Goal: Task Accomplishment & Management: Manage account settings

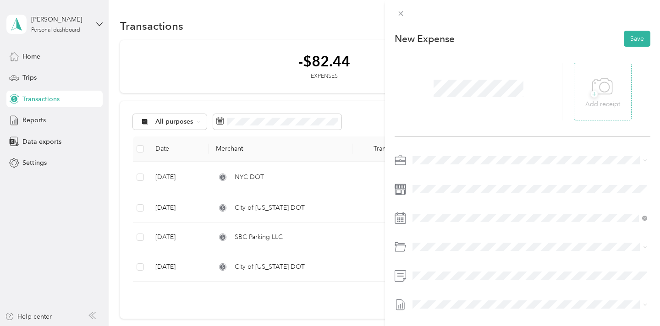
click at [602, 96] on icon at bounding box center [602, 86] width 21 height 25
click at [599, 97] on icon at bounding box center [602, 86] width 21 height 25
click at [404, 12] on icon at bounding box center [401, 14] width 8 height 8
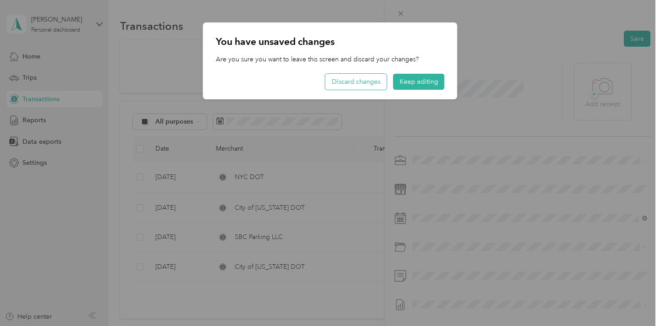
click at [376, 84] on button "Discard changes" at bounding box center [355, 82] width 61 height 16
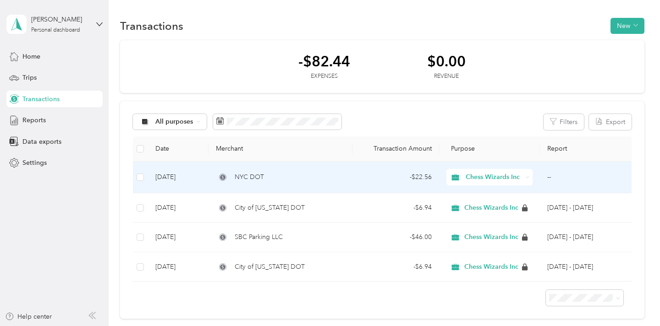
click at [301, 176] on div "NYC DOT" at bounding box center [280, 177] width 129 height 10
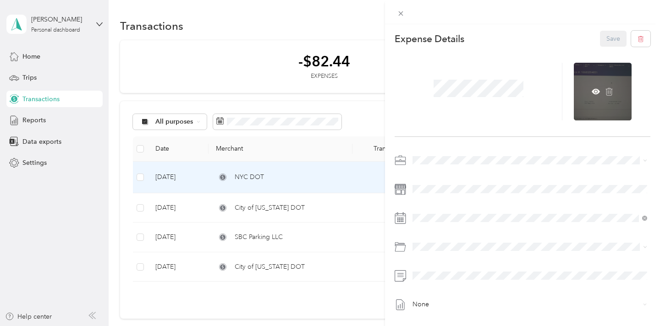
click at [587, 82] on div at bounding box center [603, 92] width 58 height 58
click at [596, 88] on icon at bounding box center [596, 92] width 8 height 8
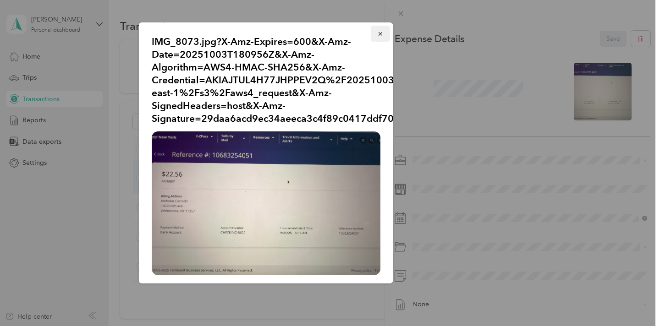
click at [381, 33] on icon "button" at bounding box center [380, 34] width 4 height 4
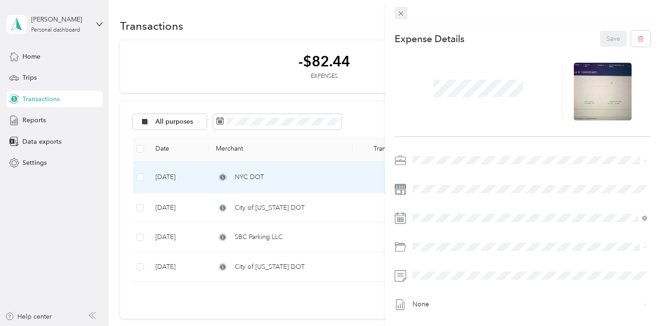
click at [396, 326] on div "This expense cannot be edited because it is either under review, approved, or p…" at bounding box center [327, 326] width 655 height 0
click at [400, 15] on icon at bounding box center [401, 14] width 8 height 8
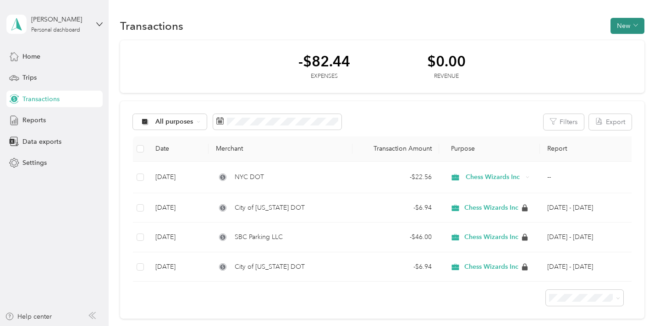
click at [642, 23] on button "New" at bounding box center [627, 26] width 34 height 16
click at [637, 39] on span "Expense" at bounding box center [629, 43] width 25 height 10
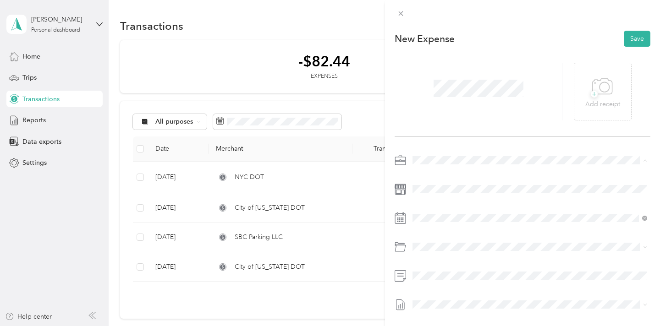
click at [460, 189] on span "Chess Wizards Inc" at bounding box center [442, 193] width 53 height 8
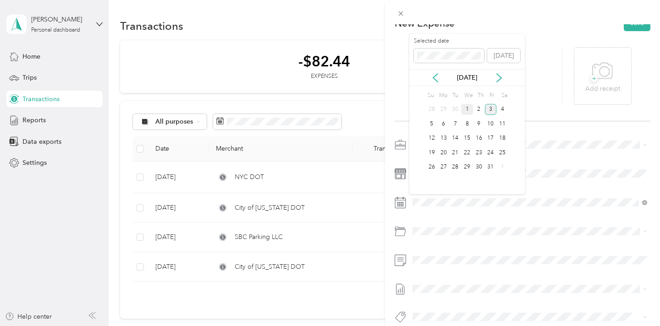
click at [467, 111] on div "1" at bounding box center [467, 109] width 12 height 11
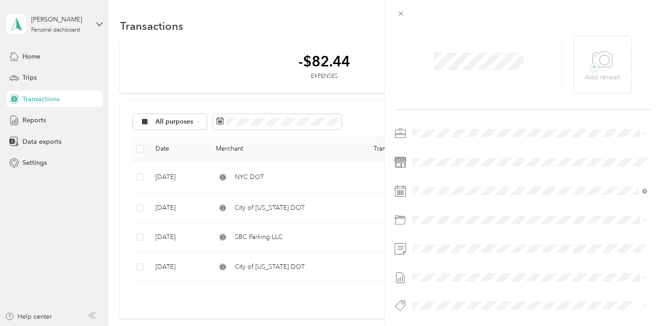
click at [470, 211] on div at bounding box center [523, 222] width 256 height 192
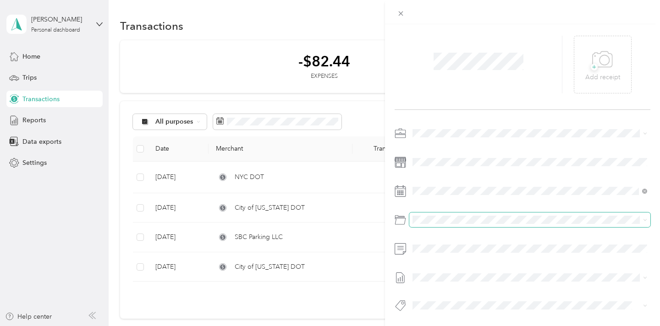
click at [463, 225] on span at bounding box center [529, 220] width 241 height 15
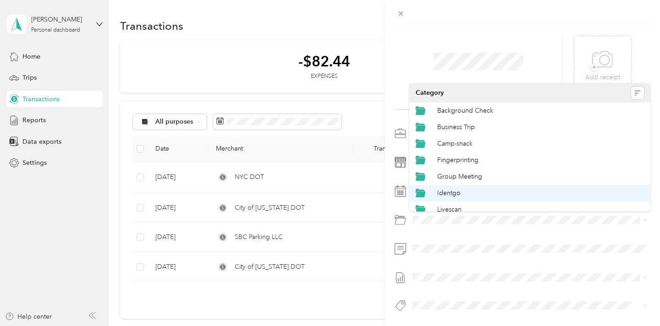
scroll to position [105, 0]
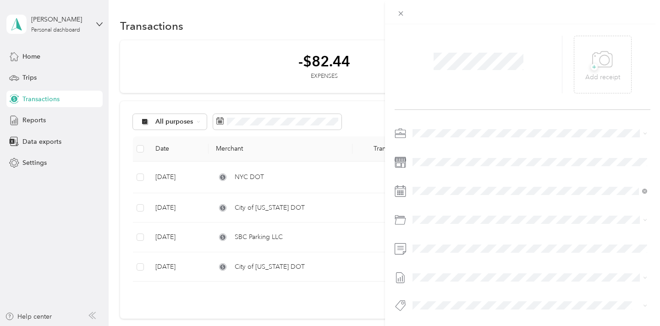
click at [461, 191] on li "Tolls" at bounding box center [529, 185] width 241 height 16
click at [438, 290] on span "None" at bounding box center [530, 293] width 228 height 8
click at [440, 282] on div "None" at bounding box center [529, 277] width 241 height 15
click at [440, 292] on span "None" at bounding box center [530, 293] width 228 height 8
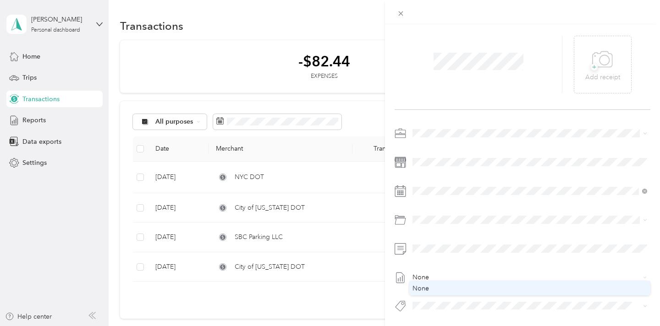
scroll to position [27, 0]
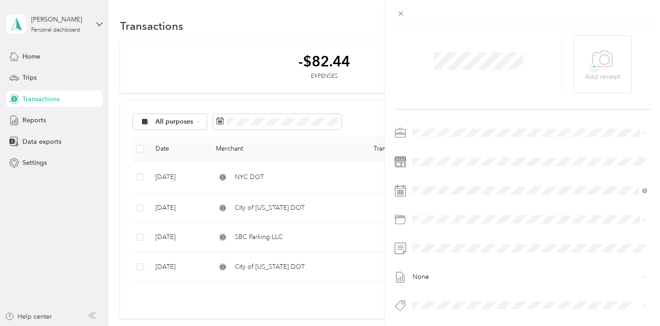
click at [440, 273] on button "Convent Of The Sacred Heart (k-4th) Id21741" at bounding box center [480, 271] width 128 height 11
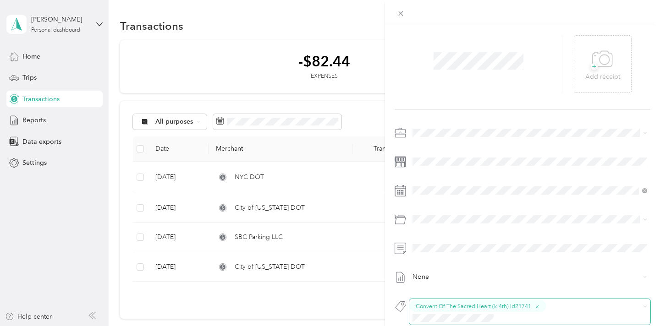
scroll to position [29, 0]
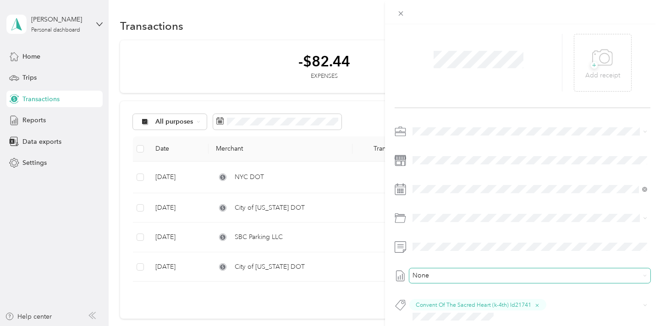
click at [443, 276] on span "None" at bounding box center [528, 276] width 224 height 8
click at [442, 288] on span "None" at bounding box center [530, 291] width 228 height 8
click at [593, 52] on icon at bounding box center [603, 57] width 20 height 16
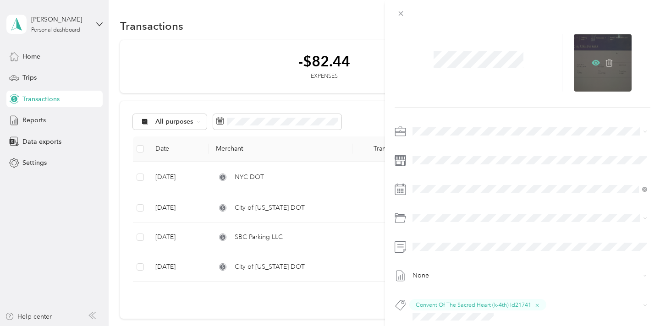
click at [594, 61] on icon at bounding box center [596, 63] width 8 height 8
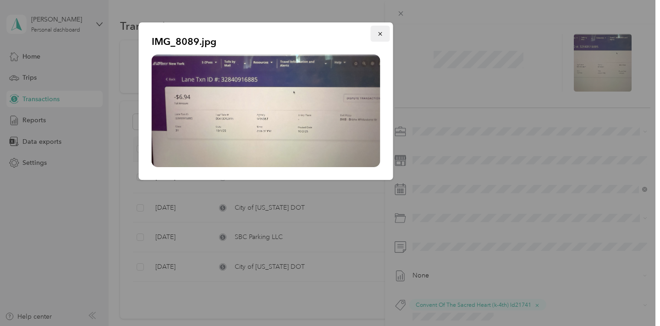
click at [375, 35] on button "button" at bounding box center [380, 34] width 19 height 16
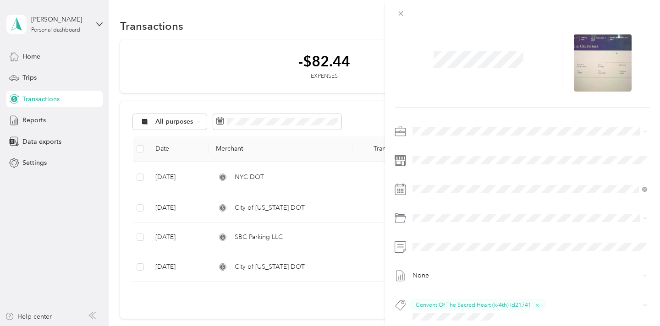
scroll to position [0, 0]
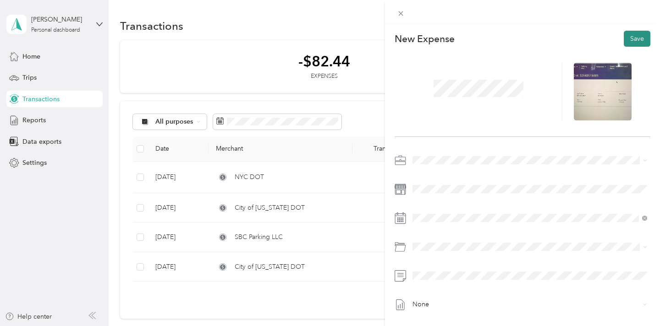
click at [631, 44] on button "Save" at bounding box center [637, 39] width 27 height 16
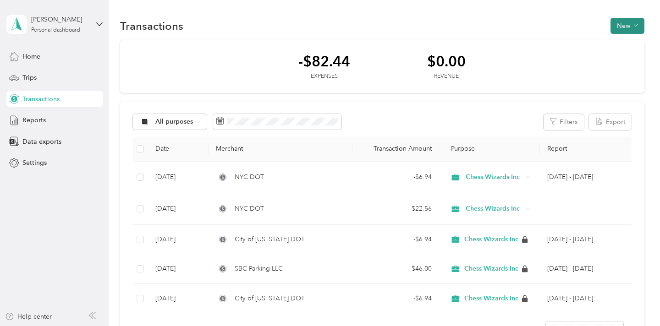
click at [644, 27] on button "New" at bounding box center [627, 26] width 34 height 16
click at [632, 44] on span "Expense" at bounding box center [629, 43] width 25 height 10
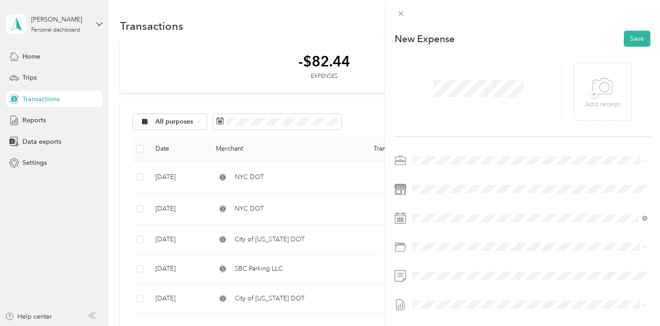
click at [434, 191] on span "Chess Wizards Inc" at bounding box center [442, 193] width 53 height 8
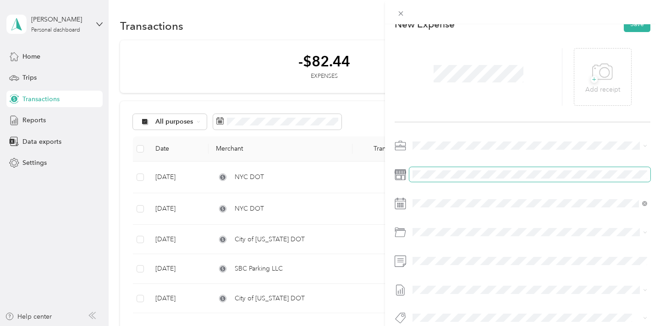
scroll to position [27, 0]
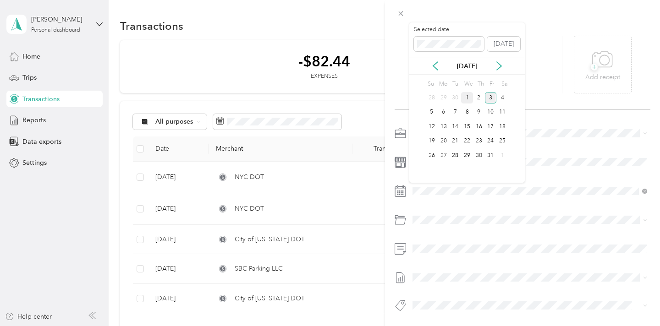
click at [468, 97] on div "1" at bounding box center [467, 97] width 12 height 11
click at [446, 252] on span "Tolls" at bounding box center [443, 256] width 13 height 8
click at [436, 304] on span "[DATE] - [DATE]" at bounding box center [435, 308] width 46 height 10
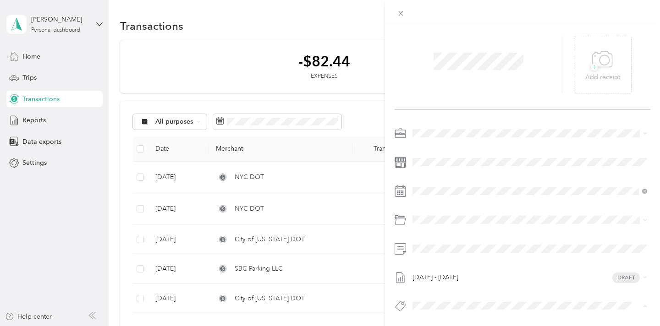
click at [460, 273] on span "Convent Of The Sacred Heart (k-4th) Id21741" at bounding box center [479, 272] width 115 height 8
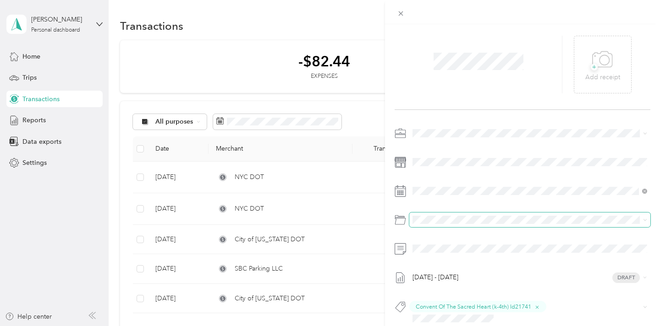
scroll to position [0, 0]
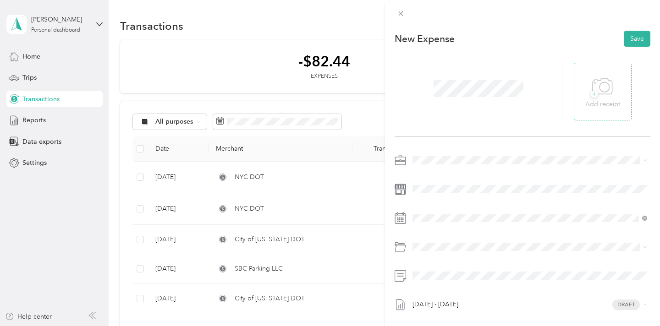
click at [599, 97] on icon at bounding box center [602, 86] width 21 height 25
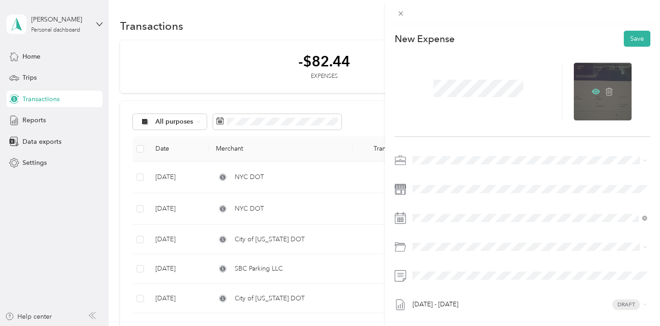
click at [595, 91] on icon at bounding box center [596, 92] width 8 height 8
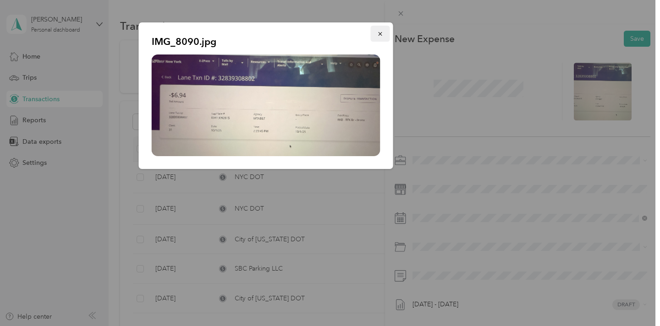
click at [381, 28] on button "button" at bounding box center [380, 34] width 19 height 16
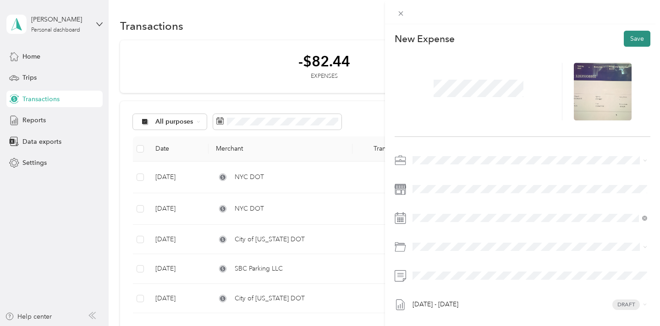
click at [628, 34] on button "Save" at bounding box center [637, 39] width 27 height 16
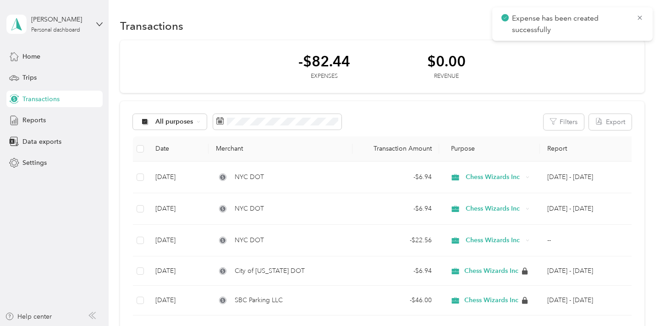
click at [644, 20] on div "Expense has been created successfully" at bounding box center [572, 23] width 160 height 33
click at [642, 17] on icon at bounding box center [639, 18] width 7 height 8
click at [635, 23] on button "New" at bounding box center [627, 26] width 34 height 16
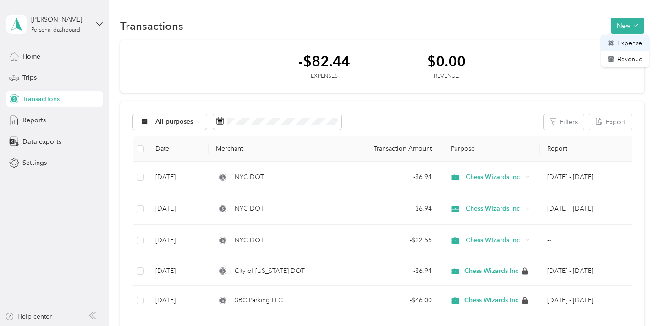
click at [635, 42] on span "Expense" at bounding box center [629, 43] width 25 height 10
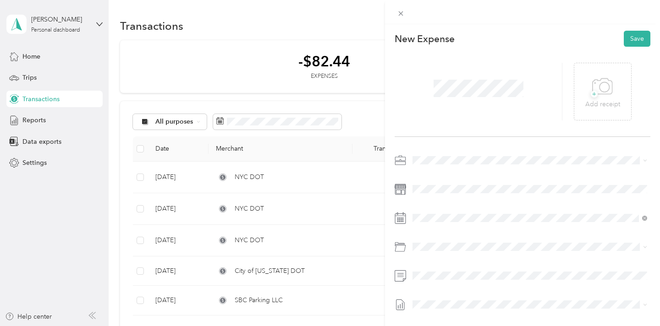
click at [436, 165] on span at bounding box center [529, 160] width 241 height 15
click at [440, 190] on span "Chess Wizards Inc" at bounding box center [442, 193] width 53 height 8
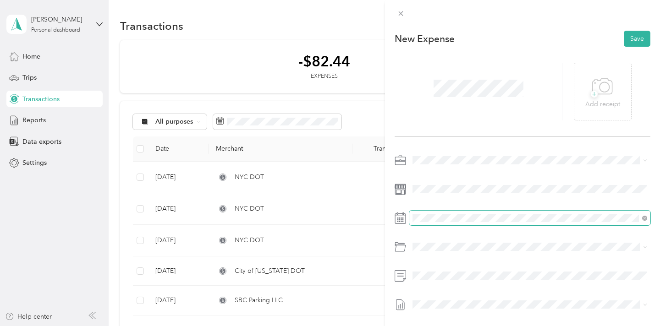
click at [433, 222] on span at bounding box center [529, 218] width 241 height 15
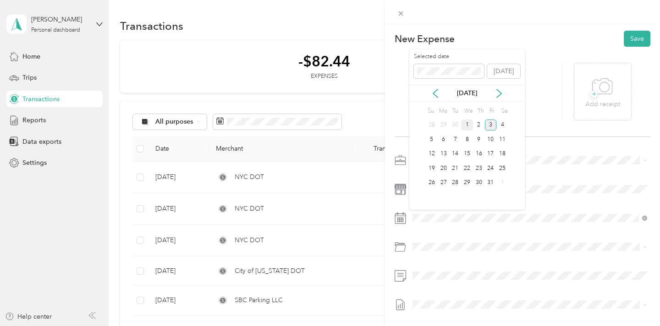
click at [469, 124] on div "1" at bounding box center [467, 125] width 12 height 11
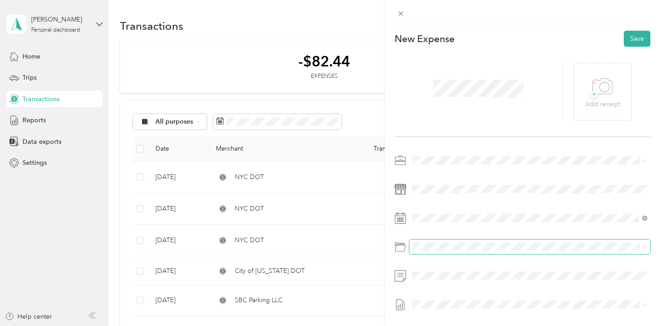
scroll to position [27, 0]
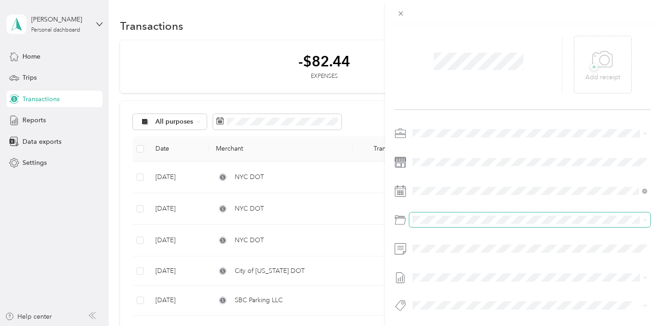
click at [430, 225] on span at bounding box center [529, 220] width 241 height 15
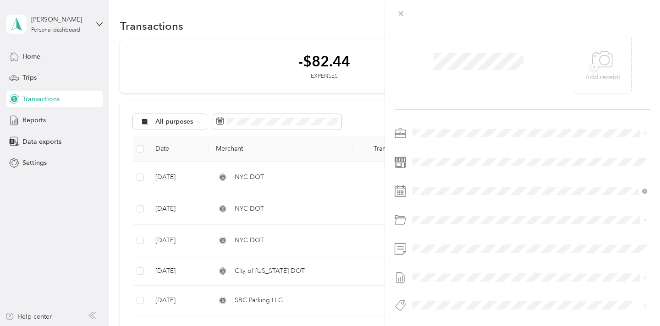
click at [445, 255] on span "Tolls" at bounding box center [443, 256] width 13 height 8
click at [429, 306] on span "[DATE] - [DATE]" at bounding box center [435, 308] width 46 height 10
click at [464, 272] on span "Convent Of The Sacred Heart (k-4th) Id21741" at bounding box center [479, 272] width 115 height 8
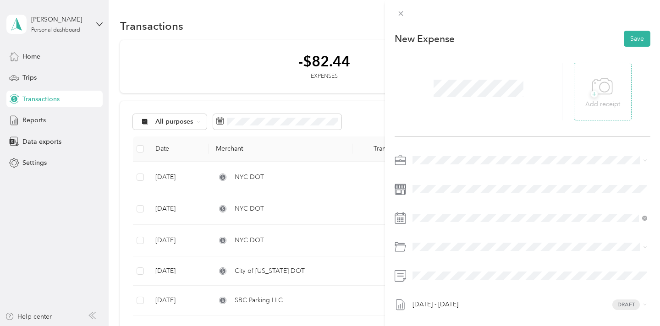
click at [601, 92] on icon at bounding box center [602, 86] width 21 height 25
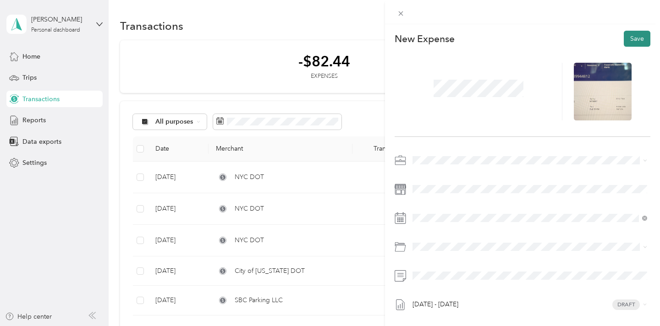
click at [634, 38] on button "Save" at bounding box center [637, 39] width 27 height 16
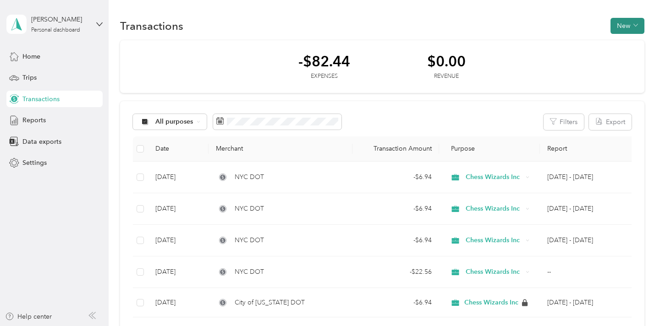
click at [638, 31] on button "New" at bounding box center [627, 26] width 34 height 16
click at [631, 44] on span "Expense" at bounding box center [629, 43] width 25 height 10
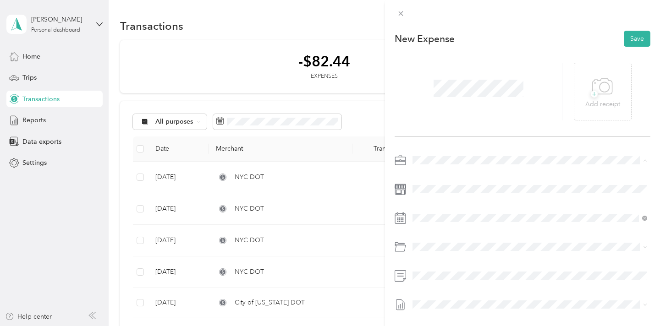
click at [439, 188] on div "Chess Wizards Inc" at bounding box center [530, 193] width 228 height 10
click at [467, 130] on div "1" at bounding box center [467, 125] width 12 height 11
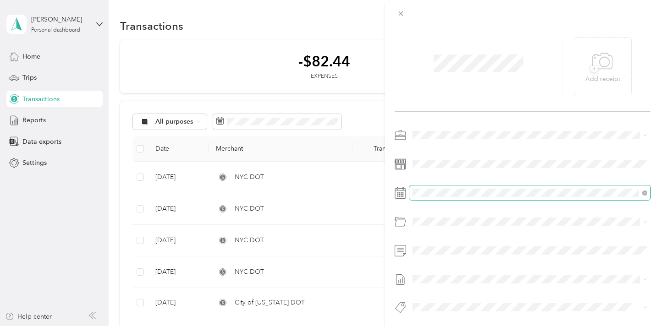
scroll to position [27, 0]
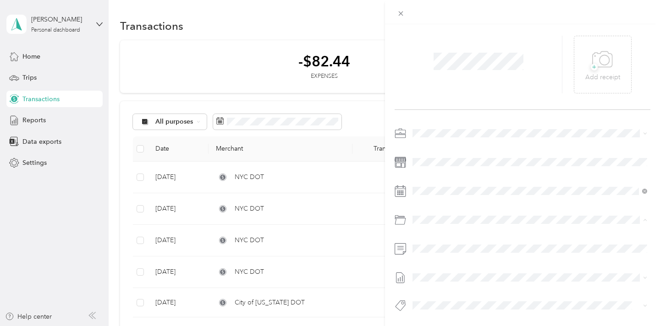
click at [443, 255] on span "Tolls" at bounding box center [443, 256] width 13 height 8
click at [434, 307] on span "[DATE] - [DATE]" at bounding box center [435, 308] width 46 height 10
click at [458, 275] on li "Convent Of The Sacred Heart (k-4th) Id21741" at bounding box center [529, 272] width 241 height 18
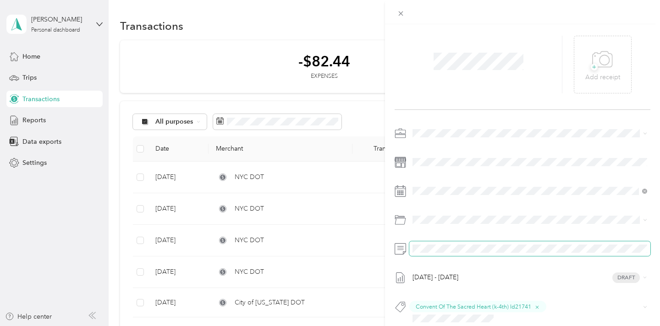
scroll to position [0, 0]
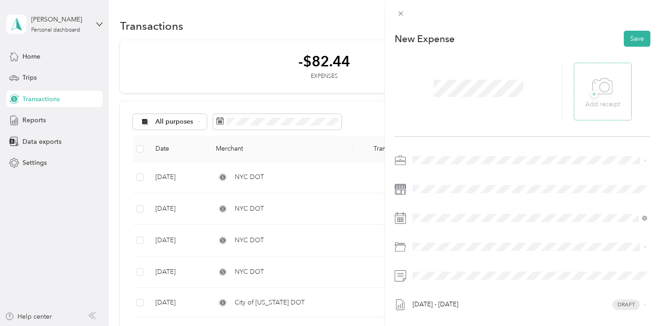
click at [595, 92] on span "+" at bounding box center [594, 94] width 7 height 7
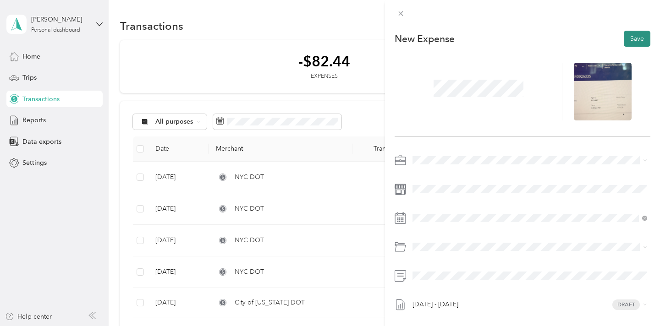
click at [636, 40] on button "Save" at bounding box center [637, 39] width 27 height 16
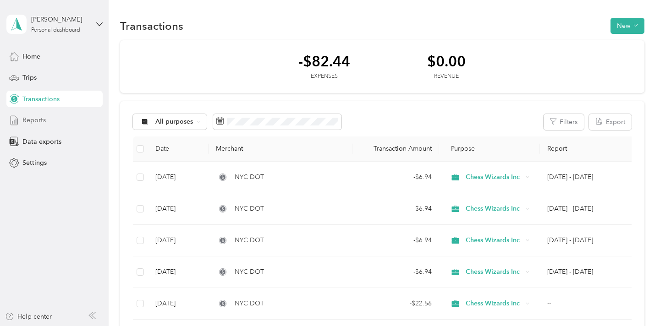
click at [36, 121] on span "Reports" at bounding box center [33, 120] width 23 height 10
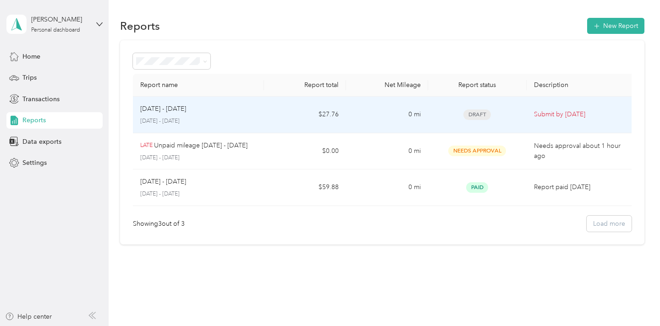
click at [342, 121] on td "$27.76" at bounding box center [305, 115] width 82 height 37
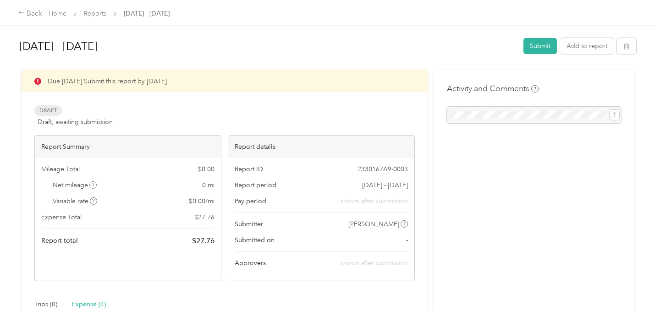
click at [551, 54] on div "[DATE] - [DATE] Submit Add to report" at bounding box center [327, 47] width 617 height 27
click at [551, 52] on button "Submit" at bounding box center [539, 46] width 33 height 16
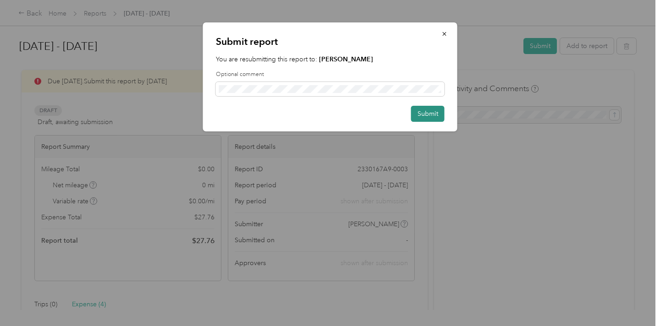
click at [417, 109] on button "Submit" at bounding box center [427, 114] width 33 height 16
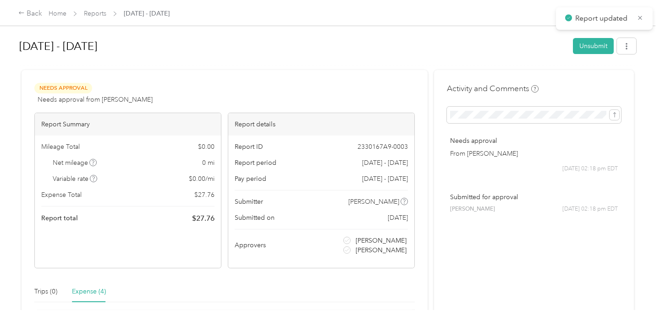
click at [44, 11] on div "Back Home Reports [DATE] - [DATE]" at bounding box center [93, 13] width 151 height 11
click at [37, 11] on div "Back" at bounding box center [30, 13] width 24 height 11
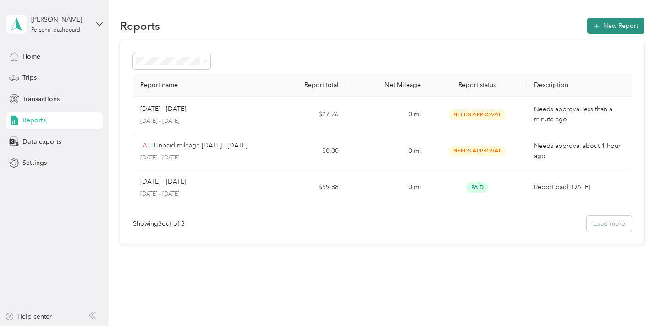
click at [632, 25] on button "New Report" at bounding box center [615, 26] width 57 height 16
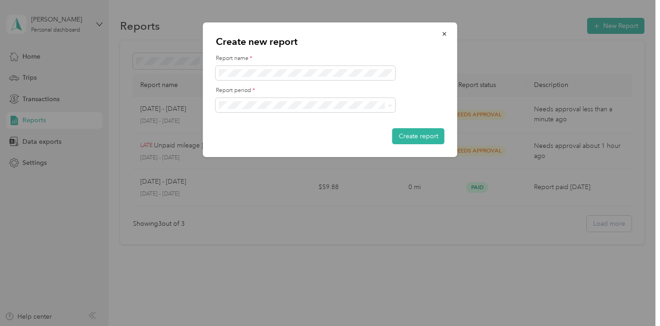
drag, startPoint x: 436, startPoint y: 138, endPoint x: 411, endPoint y: 83, distance: 60.5
click at [411, 83] on form "Report name * Report period * Create report" at bounding box center [330, 100] width 229 height 90
click at [422, 139] on button "Create report" at bounding box center [418, 136] width 52 height 16
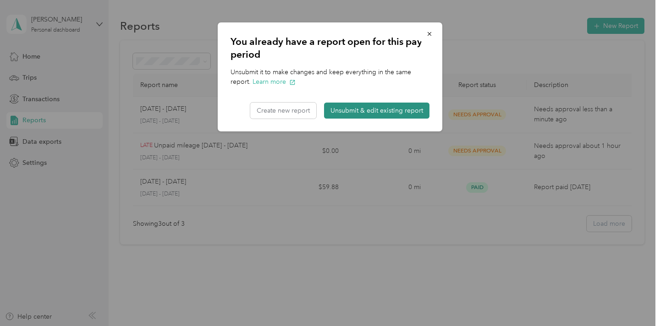
click at [346, 109] on button "Unsubmit & edit existing report" at bounding box center [376, 111] width 105 height 16
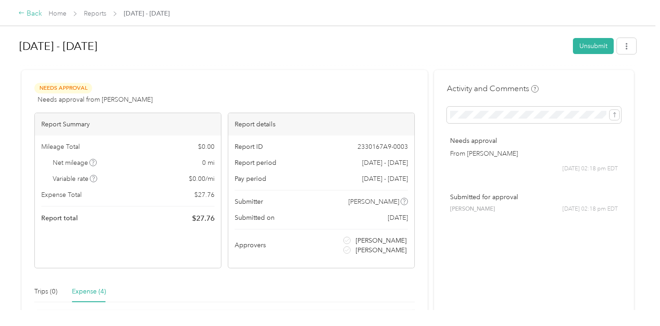
click at [36, 13] on div "Back" at bounding box center [30, 13] width 24 height 11
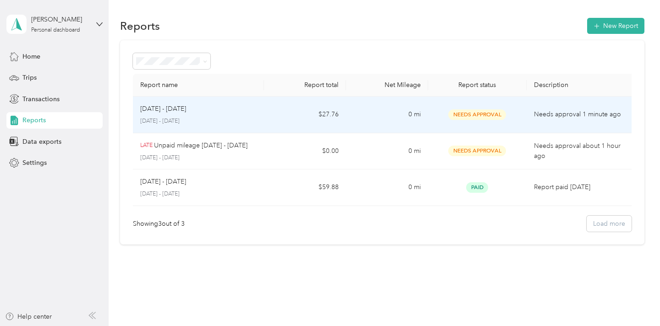
click at [259, 123] on td "[DATE] - [DATE] [DATE] - [DATE]" at bounding box center [198, 115] width 131 height 37
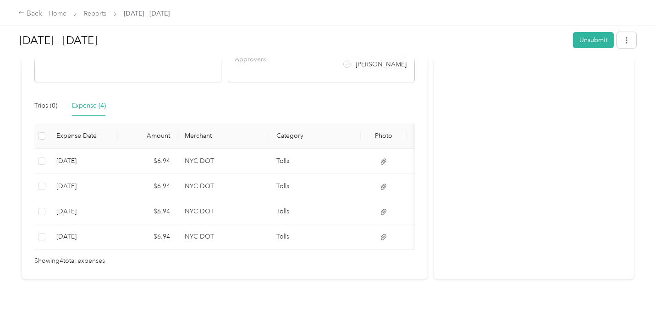
scroll to position [187, 0]
click at [48, 106] on div "Trips (0)" at bounding box center [45, 105] width 23 height 10
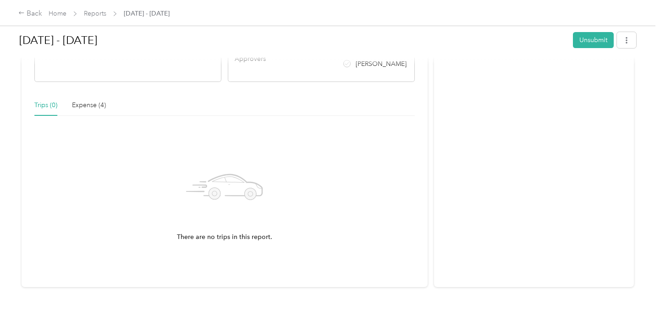
scroll to position [0, 0]
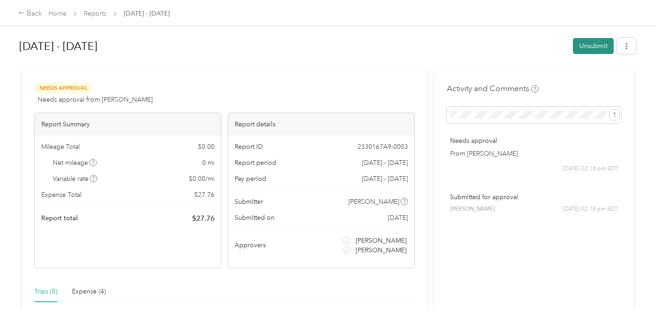
click at [598, 45] on button "Unsubmit" at bounding box center [593, 46] width 41 height 16
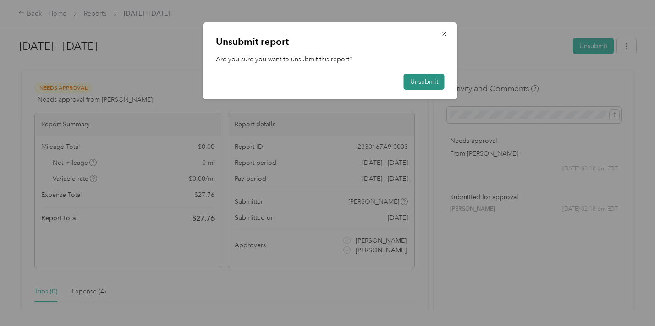
click at [417, 77] on button "Unsubmit" at bounding box center [424, 82] width 41 height 16
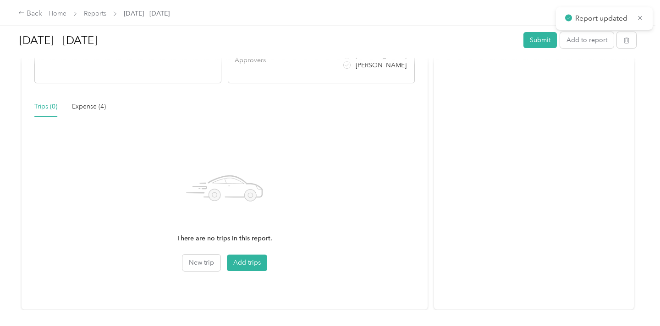
scroll to position [207, 0]
click at [251, 263] on button "Add trips" at bounding box center [247, 263] width 40 height 16
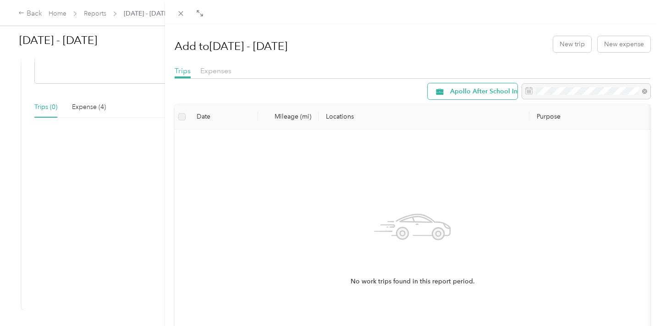
click at [486, 89] on span "Apollo After School Inc" at bounding box center [485, 91] width 71 height 6
click at [471, 155] on span "Chess Wizards Inc" at bounding box center [491, 155] width 82 height 10
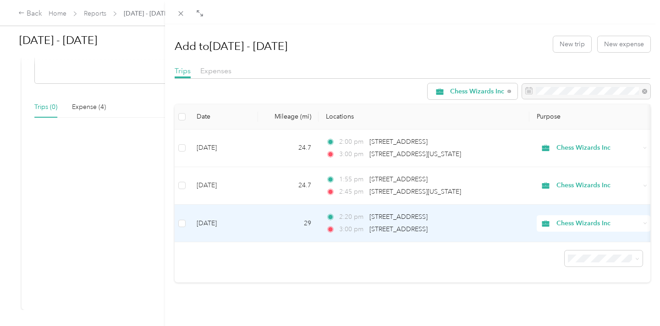
click at [184, 215] on td at bounding box center [182, 224] width 15 height 38
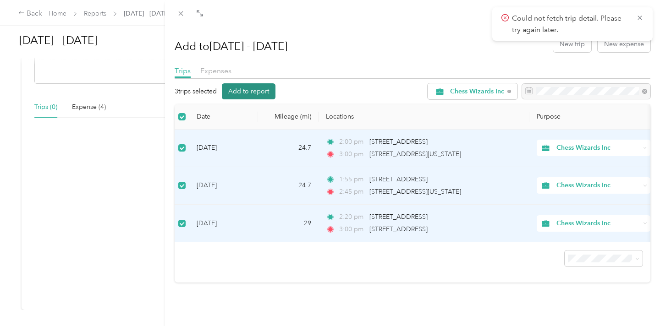
click at [260, 89] on button "Add to report" at bounding box center [249, 91] width 54 height 16
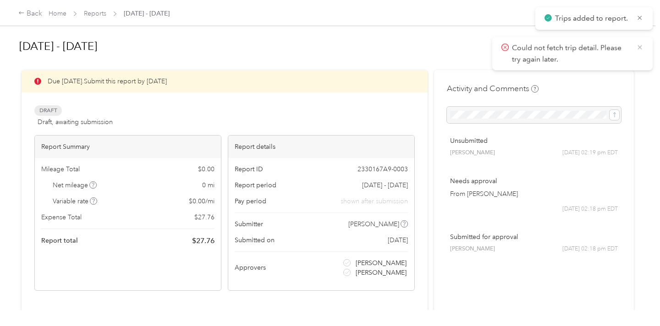
click at [642, 45] on icon at bounding box center [639, 47] width 7 height 8
click at [639, 14] on icon at bounding box center [639, 18] width 7 height 8
click at [540, 49] on button "Submit" at bounding box center [539, 46] width 33 height 16
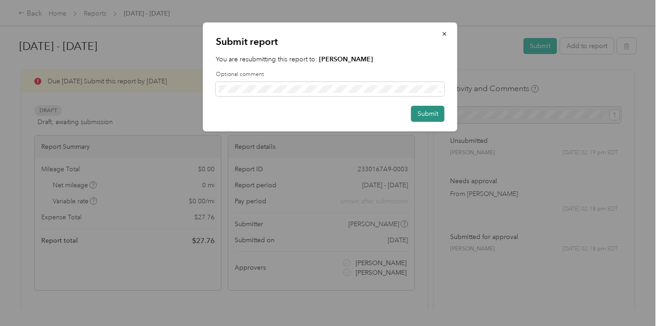
click at [424, 108] on button "Submit" at bounding box center [427, 114] width 33 height 16
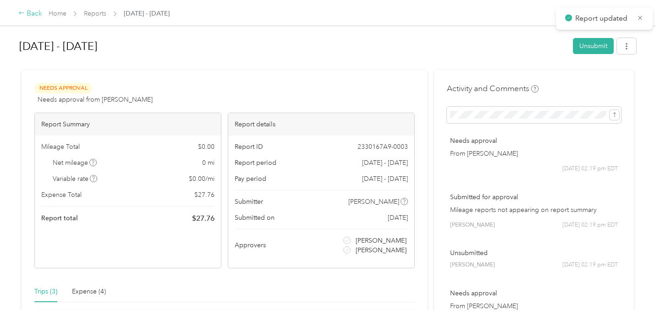
click at [42, 17] on div "Back" at bounding box center [30, 13] width 24 height 11
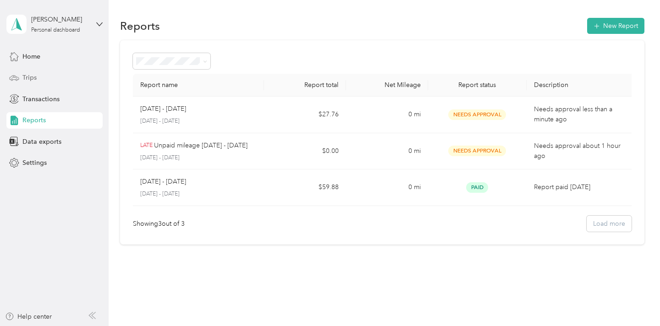
click at [31, 79] on span "Trips" at bounding box center [29, 78] width 14 height 10
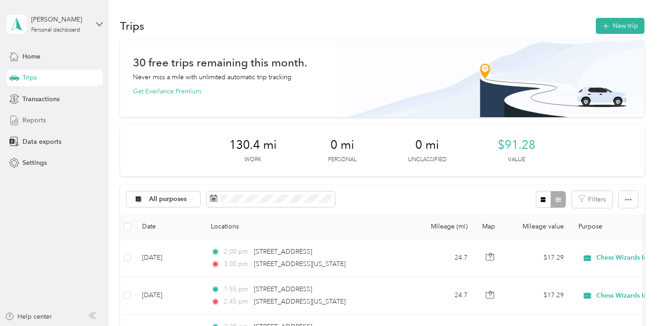
click at [35, 118] on span "Reports" at bounding box center [33, 120] width 23 height 10
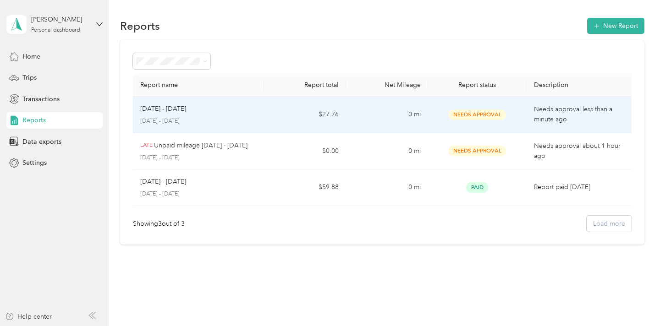
click at [216, 115] on div "[DATE] - [DATE] [DATE] - [DATE]" at bounding box center [198, 115] width 116 height 22
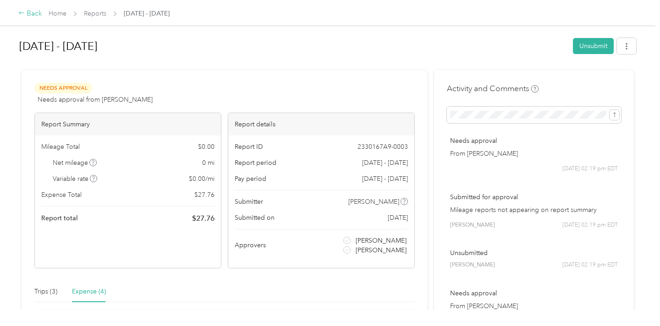
click at [30, 9] on div "Back" at bounding box center [30, 13] width 24 height 11
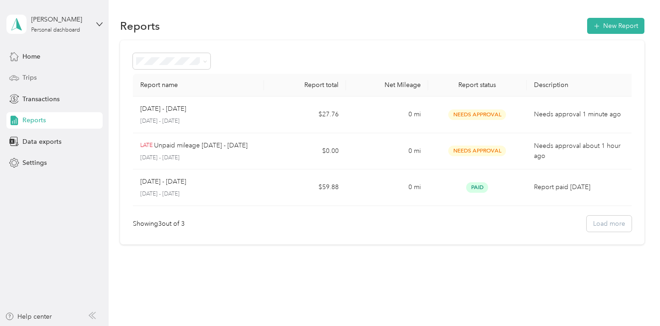
click at [35, 78] on span "Trips" at bounding box center [29, 78] width 14 height 10
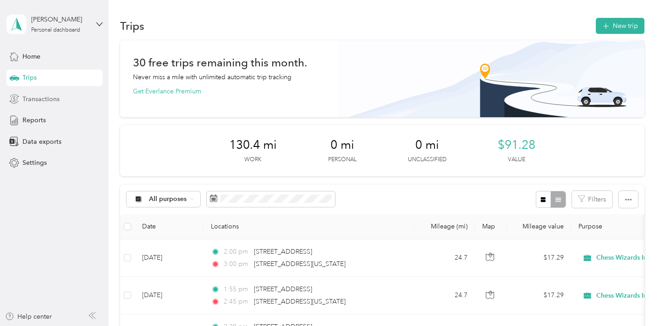
click at [37, 99] on span "Transactions" at bounding box center [40, 99] width 37 height 10
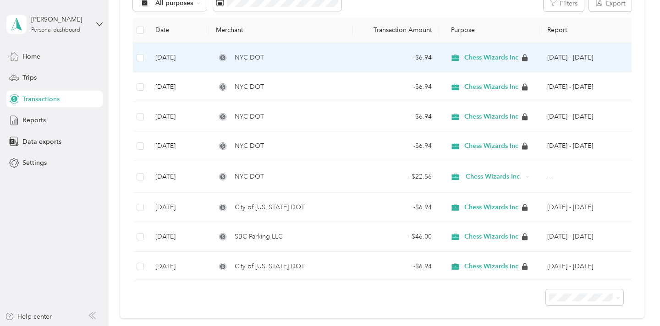
scroll to position [125, 0]
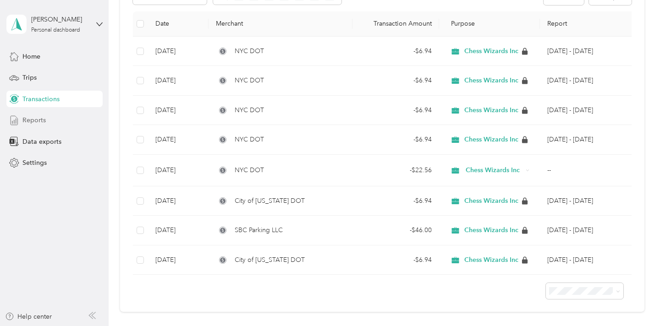
click at [38, 119] on span "Reports" at bounding box center [33, 120] width 23 height 10
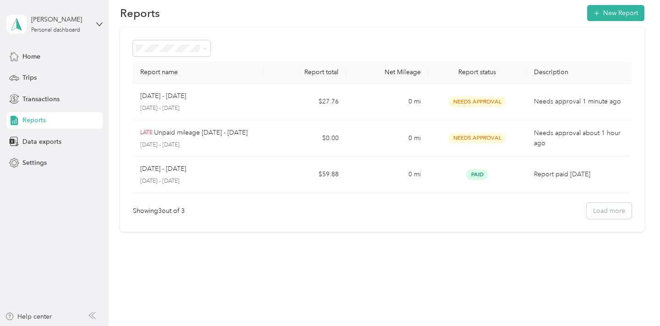
scroll to position [12, 0]
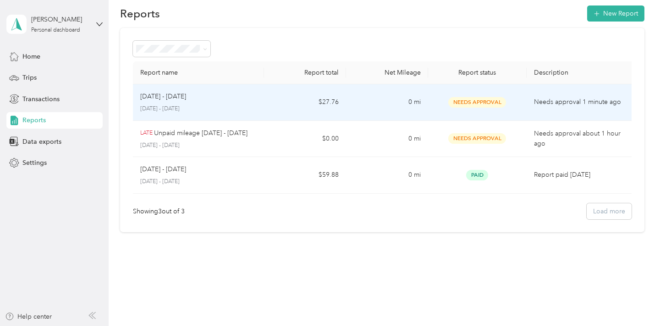
click at [215, 105] on p "[DATE] - [DATE]" at bounding box center [198, 109] width 116 height 8
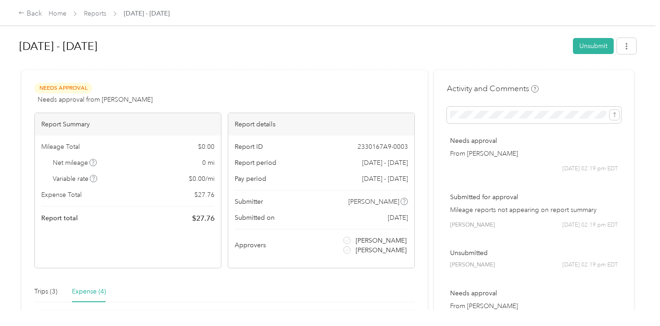
click at [590, 55] on div "[DATE] - [DATE] Unsubmit" at bounding box center [327, 47] width 617 height 27
click at [594, 46] on button "Unsubmit" at bounding box center [593, 46] width 41 height 16
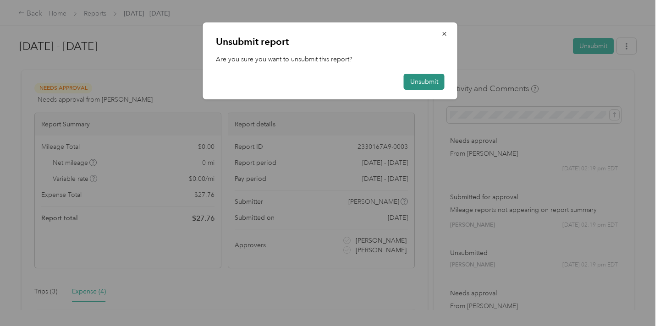
click at [429, 82] on button "Unsubmit" at bounding box center [424, 82] width 41 height 16
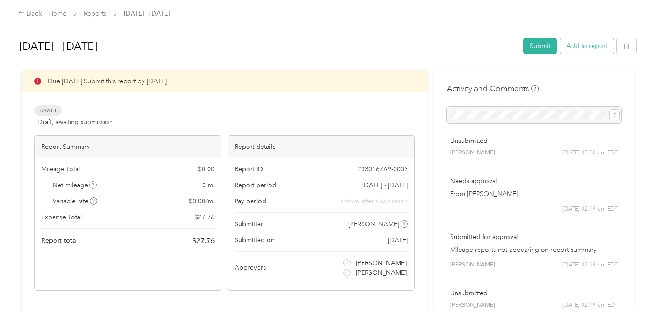
click at [595, 44] on button "Add to report" at bounding box center [587, 46] width 54 height 16
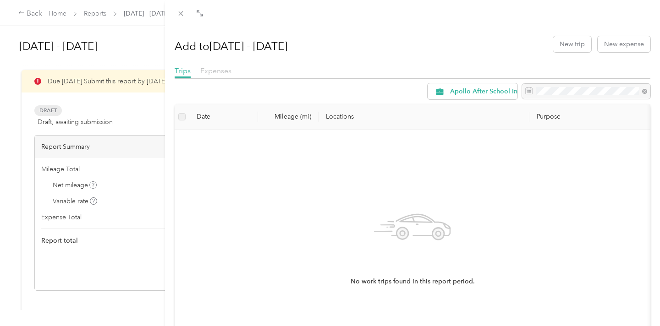
click at [224, 69] on span "Expenses" at bounding box center [215, 70] width 31 height 9
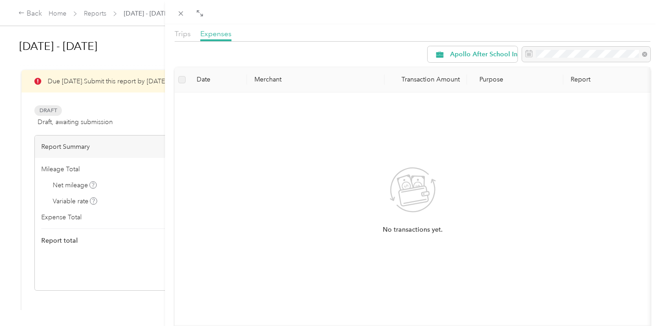
scroll to position [38, 0]
click at [470, 54] on span "Apollo After School Inc" at bounding box center [485, 53] width 71 height 6
click at [459, 116] on span "Chess Wizards Inc" at bounding box center [491, 119] width 82 height 10
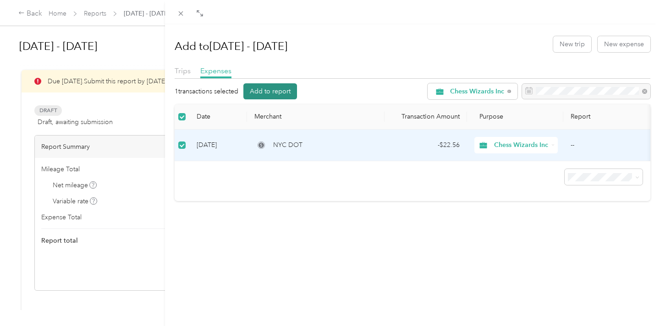
click at [276, 89] on button "Add to report" at bounding box center [270, 91] width 54 height 16
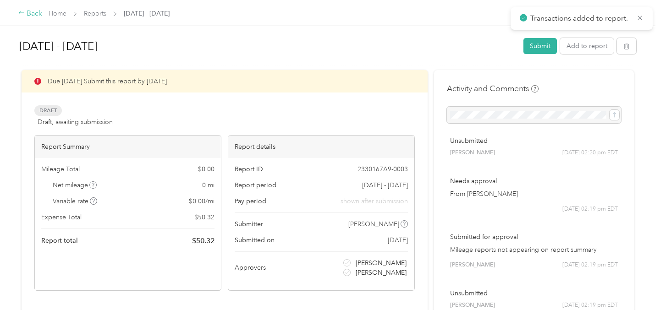
click at [28, 16] on div "Back" at bounding box center [30, 13] width 24 height 11
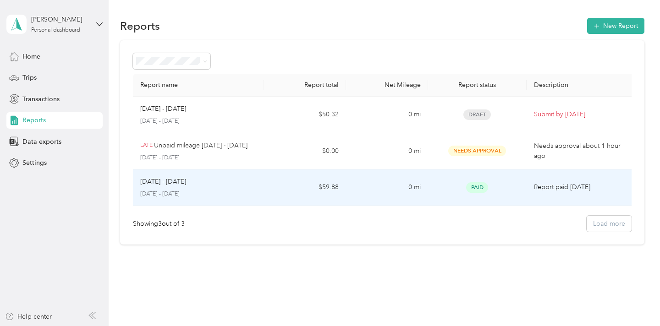
click at [241, 186] on div "[DATE] - [DATE]" at bounding box center [198, 182] width 116 height 10
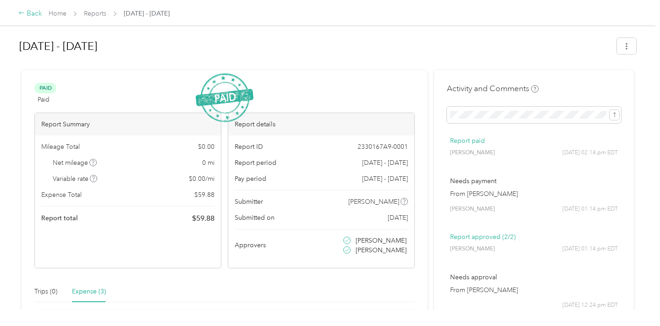
click at [32, 10] on div "Back" at bounding box center [30, 13] width 24 height 11
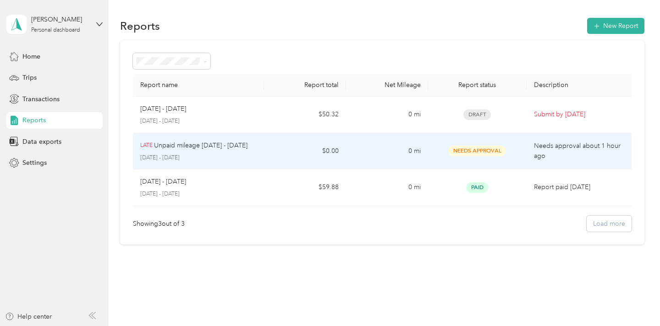
click at [226, 148] on p "Unpaid mileage [DATE] - [DATE]" at bounding box center [200, 146] width 93 height 10
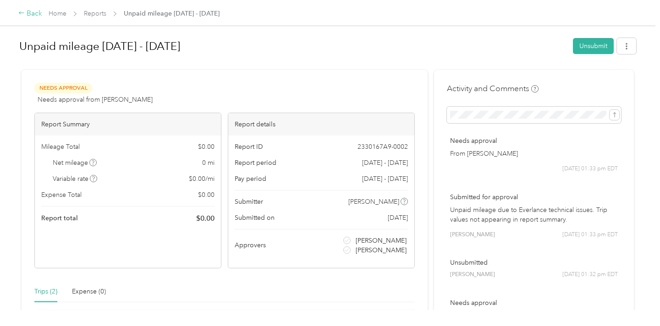
click at [38, 14] on div "Back" at bounding box center [30, 13] width 24 height 11
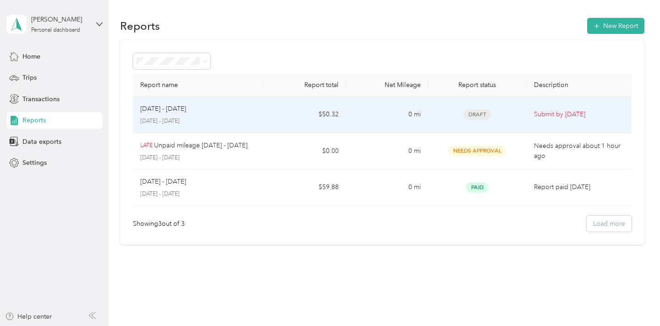
click at [260, 109] on td "[DATE] - [DATE] [DATE] - [DATE]" at bounding box center [198, 115] width 131 height 37
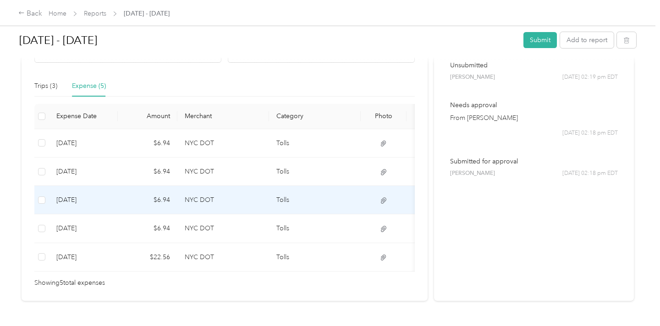
scroll to position [237, 0]
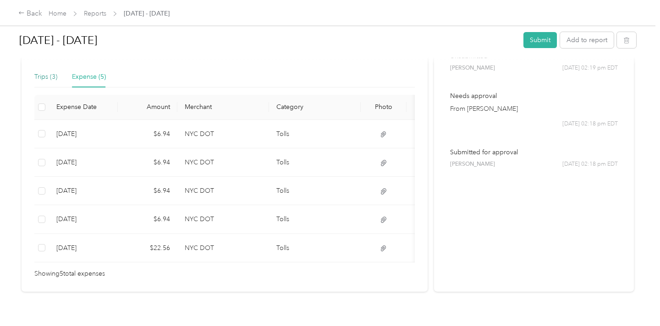
click at [52, 75] on div "Trips (3)" at bounding box center [45, 77] width 23 height 10
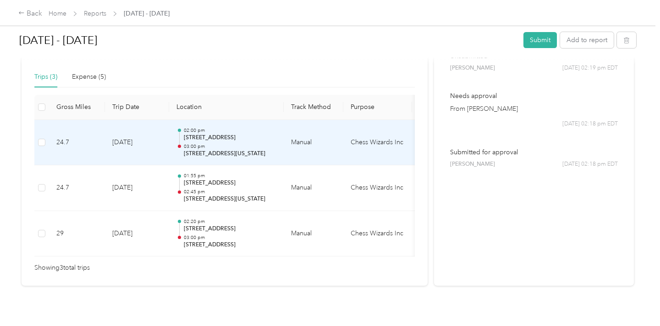
scroll to position [0, 0]
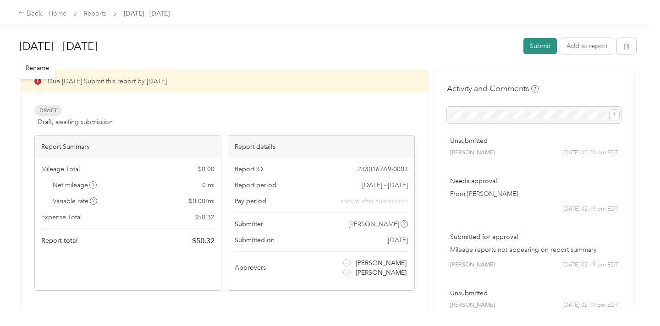
click at [537, 45] on button "Submit" at bounding box center [539, 46] width 33 height 16
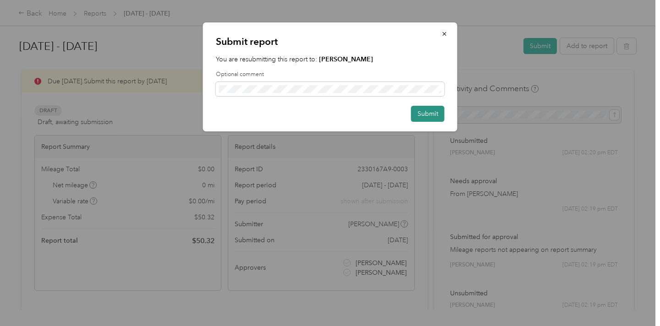
click at [421, 111] on button "Submit" at bounding box center [427, 114] width 33 height 16
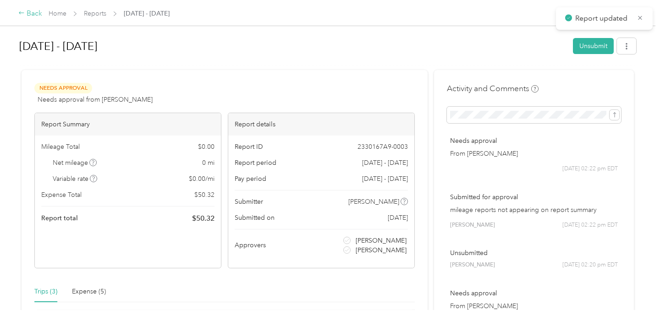
click at [35, 16] on div "Back" at bounding box center [30, 13] width 24 height 11
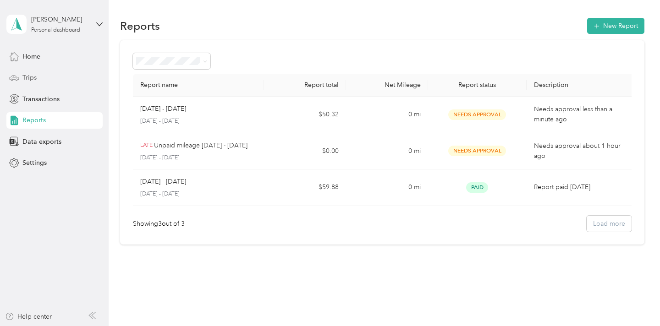
click at [34, 82] on span "Trips" at bounding box center [29, 78] width 14 height 10
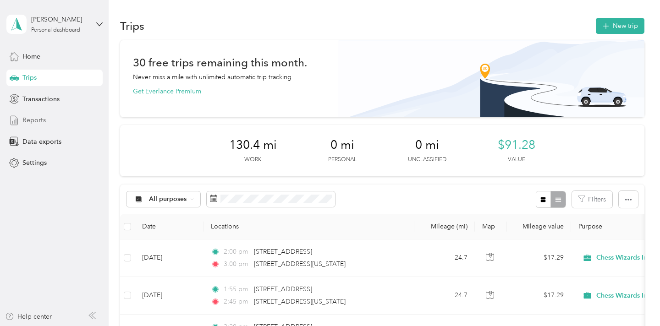
click at [45, 121] on div "Reports" at bounding box center [54, 120] width 96 height 16
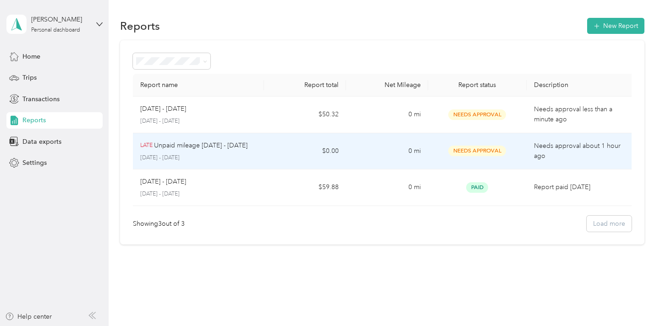
click at [222, 161] on p "[DATE] - [DATE]" at bounding box center [198, 158] width 116 height 8
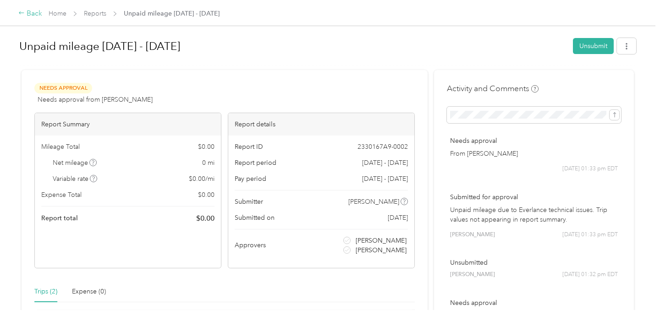
click at [26, 13] on div "Back" at bounding box center [30, 13] width 24 height 11
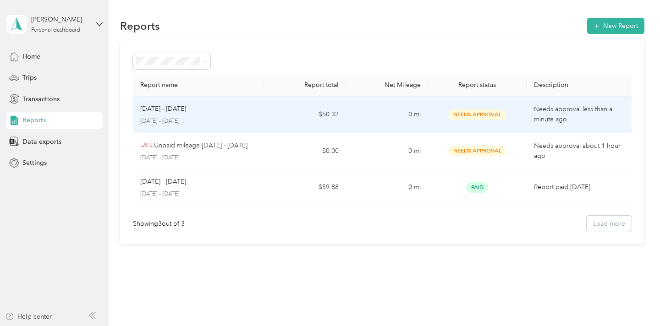
click at [195, 115] on div "[DATE] - [DATE] [DATE] - [DATE]" at bounding box center [198, 115] width 116 height 22
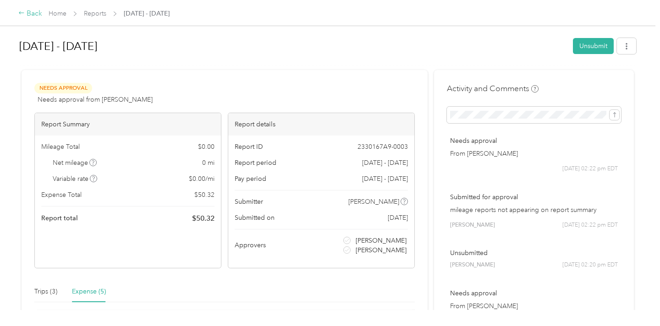
click at [35, 14] on div "Back" at bounding box center [30, 13] width 24 height 11
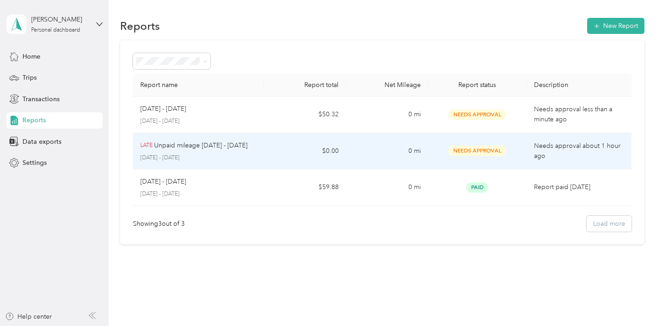
click at [209, 149] on p "Unpaid mileage [DATE] - [DATE]" at bounding box center [200, 146] width 93 height 10
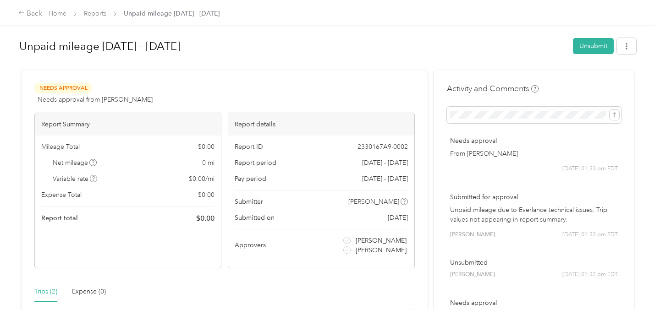
click at [22, 5] on div "Back Home Reports Unpaid mileage [DATE] - [DATE]" at bounding box center [330, 13] width 660 height 26
click at [32, 16] on div "Back" at bounding box center [30, 13] width 24 height 11
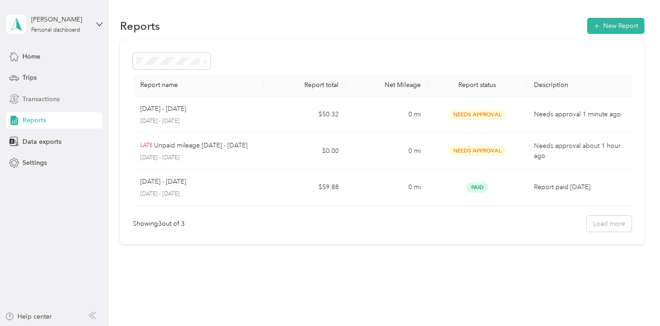
click at [33, 97] on span "Transactions" at bounding box center [40, 99] width 37 height 10
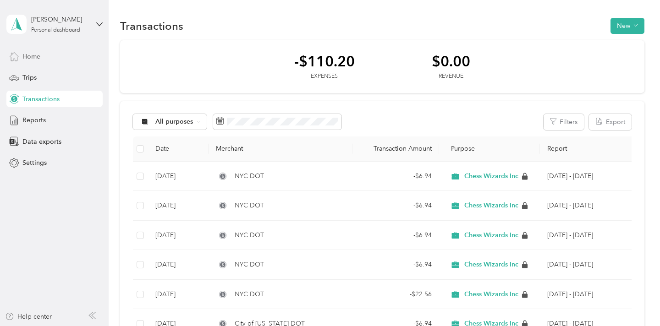
click at [41, 55] on div "Home" at bounding box center [54, 56] width 96 height 16
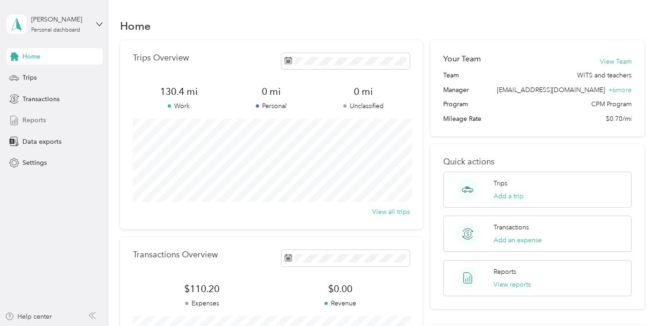
click at [37, 120] on span "Reports" at bounding box center [33, 120] width 23 height 10
